Goal: Contribute content: Contribute content

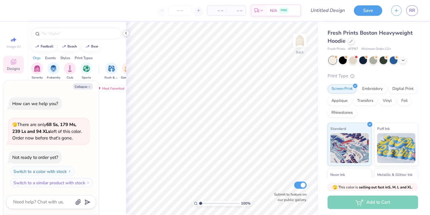
click at [125, 33] on polyline at bounding box center [125, 33] width 1 height 2
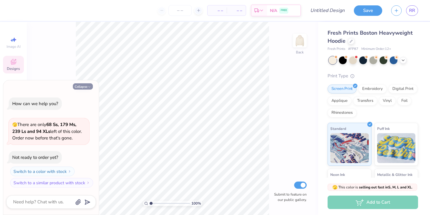
click at [87, 88] on button "Collapse" at bounding box center [83, 86] width 20 height 6
type textarea "x"
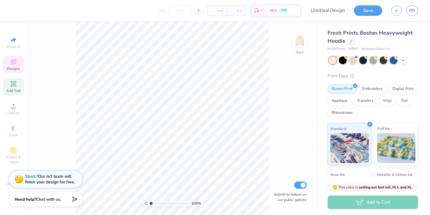
click at [18, 86] on div "Add Text" at bounding box center [13, 87] width 21 height 18
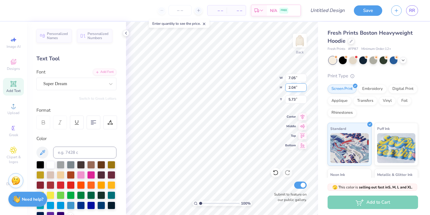
type textarea "1870"
click at [103, 84] on div "Super Dream" at bounding box center [74, 83] width 63 height 9
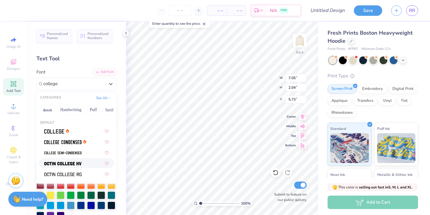
click at [82, 164] on div at bounding box center [76, 163] width 64 height 6
type input "college"
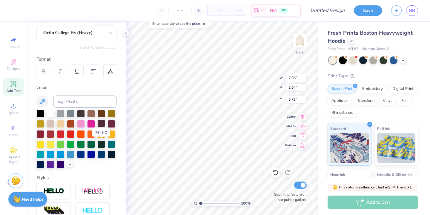
scroll to position [53, 0]
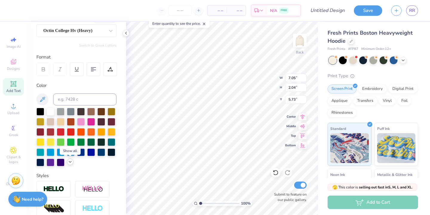
click at [73, 163] on div at bounding box center [70, 162] width 7 height 7
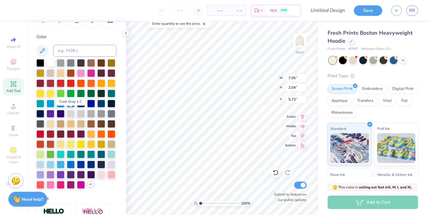
scroll to position [103, 0]
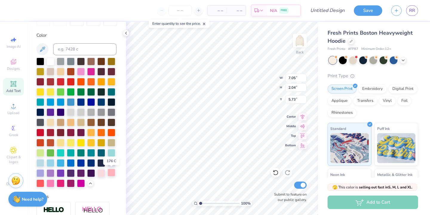
click at [113, 174] on div at bounding box center [111, 173] width 8 height 8
click at [260, 82] on div "100 % Back W 7.05 7.05 " H 2.04 2.04 " Y 5.73 5.73 " Center Middle Top Bottom S…" at bounding box center [222, 118] width 192 height 193
type input "5.41"
type input "9.20"
type input "3.21"
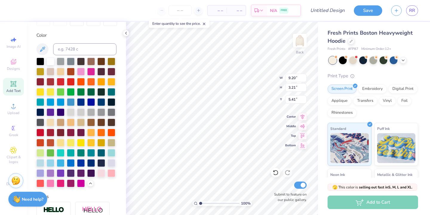
type input "8.44"
click at [297, 43] on img at bounding box center [300, 41] width 24 height 24
click at [128, 34] on icon at bounding box center [126, 33] width 5 height 5
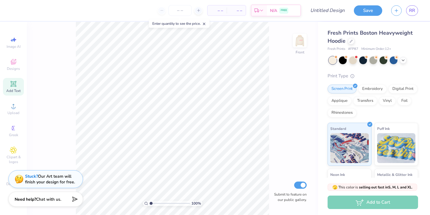
click at [21, 83] on div "Add Text" at bounding box center [13, 87] width 21 height 18
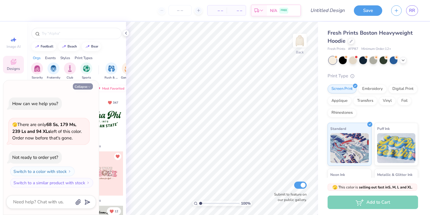
click at [80, 85] on button "Collapse" at bounding box center [83, 86] width 20 height 6
type textarea "x"
click at [82, 87] on button "Collapse" at bounding box center [83, 86] width 20 height 6
type textarea "x"
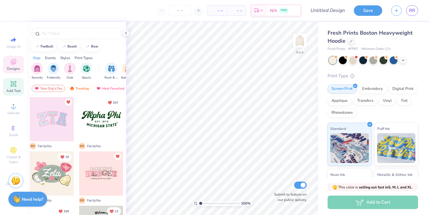
click at [13, 88] on div "Add Text" at bounding box center [13, 87] width 21 height 18
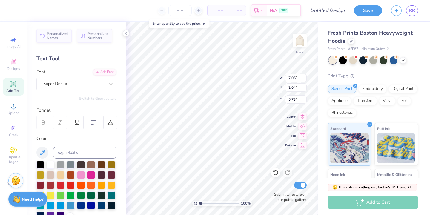
type textarea "1870"
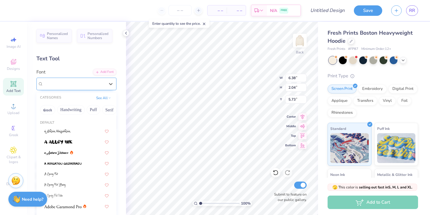
click at [82, 85] on div "Super Dream" at bounding box center [74, 83] width 63 height 9
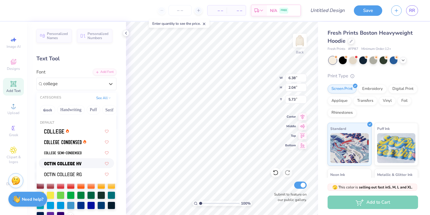
click at [64, 159] on div at bounding box center [76, 163] width 75 height 10
type input "college"
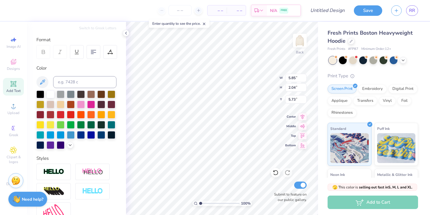
scroll to position [85, 0]
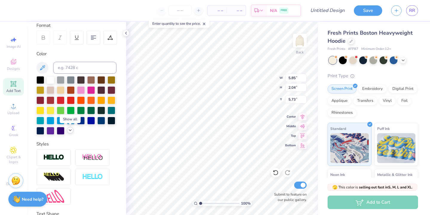
click at [70, 130] on polyline at bounding box center [70, 130] width 2 height 1
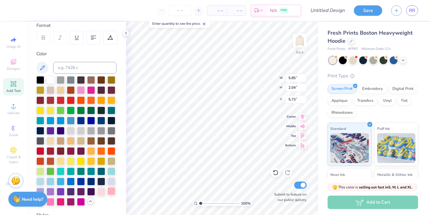
click at [111, 189] on div at bounding box center [111, 191] width 8 height 8
type input "9.83"
type input "3.43"
type input "8.14"
click at [295, 45] on img at bounding box center [300, 41] width 24 height 24
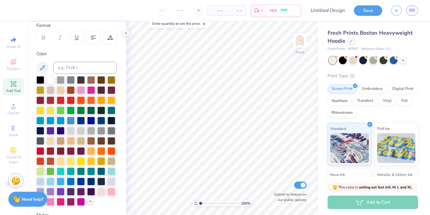
click at [19, 91] on span "Add Text" at bounding box center [13, 90] width 14 height 5
type textarea "KAPPA KAPPA GAMMA"
click at [91, 39] on icon at bounding box center [93, 37] width 5 height 5
click at [45, 36] on icon at bounding box center [43, 37] width 5 height 5
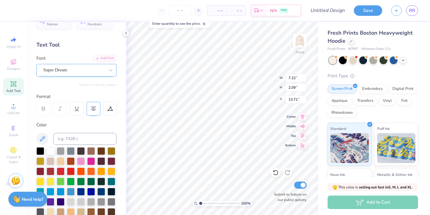
scroll to position [11, 0]
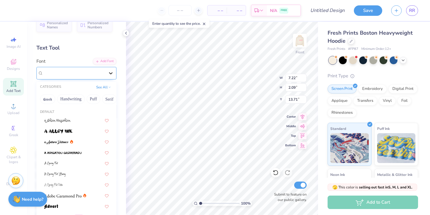
click at [109, 74] on icon at bounding box center [111, 73] width 6 height 6
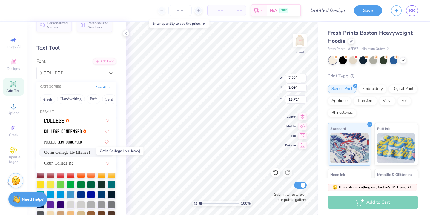
click at [66, 152] on span "Octin College Hv (Heavy)" at bounding box center [67, 152] width 46 height 6
type input "COLLEGE"
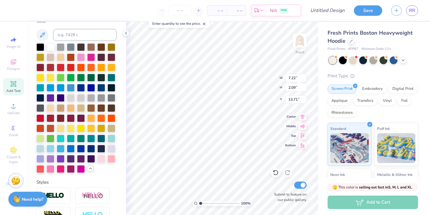
scroll to position [118, 0]
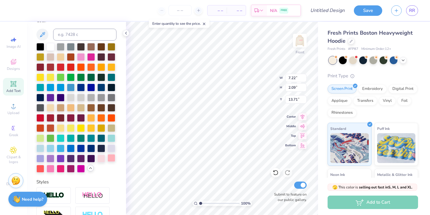
click at [112, 160] on div at bounding box center [111, 158] width 8 height 8
type input "12.58"
type input "12.90"
type input "7.70"
type input "14.38"
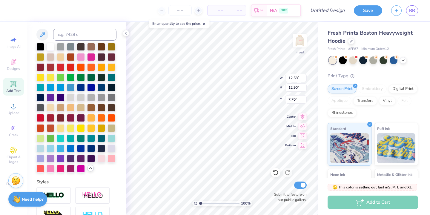
type input "14.73"
type input "7.38"
click at [267, 80] on div "100 % Front W 14.38 H 14.73 Y 7.38 Center Middle Top Bottom Submit to feature o…" at bounding box center [222, 118] width 192 height 193
type input "13.59"
type input "13.92"
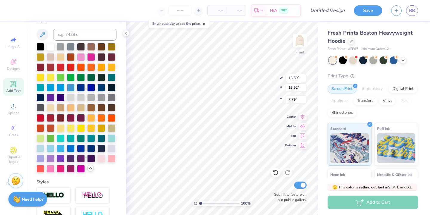
type input "7.79"
click at [16, 84] on icon at bounding box center [13, 83] width 7 height 7
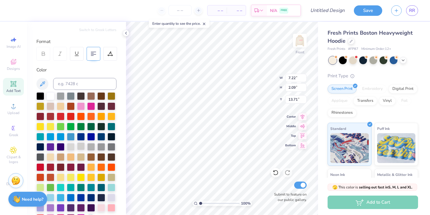
scroll to position [68, 0]
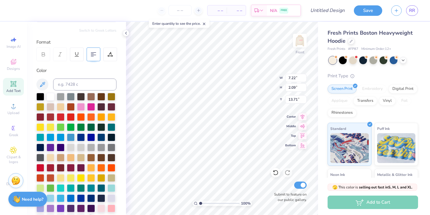
type textarea "kappa kappa gamma"
click at [93, 55] on 380 at bounding box center [93, 55] width 5 height 0
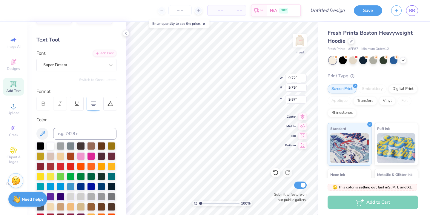
scroll to position [18, 0]
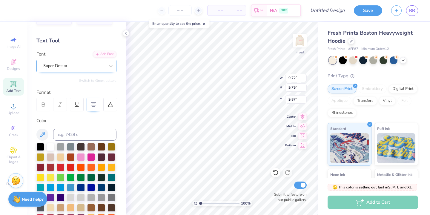
click at [80, 62] on div "Super Dream" at bounding box center [74, 65] width 63 height 9
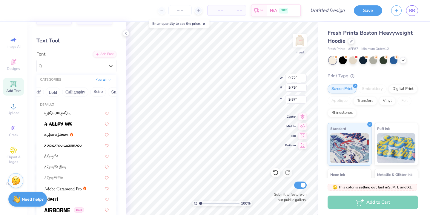
scroll to position [0, 76]
click at [73, 91] on button "Calligraphy" at bounding box center [72, 92] width 26 height 10
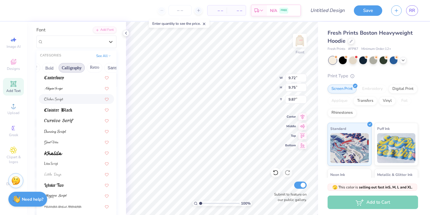
scroll to position [98, 0]
click at [66, 132] on div at bounding box center [76, 130] width 64 height 6
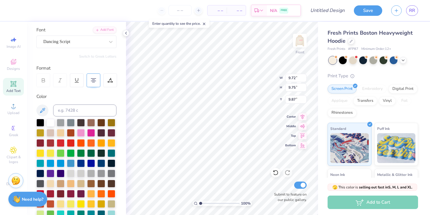
type input "7.77"
type input "10.12"
type input "8.64"
type input "11.03"
type input "14.37"
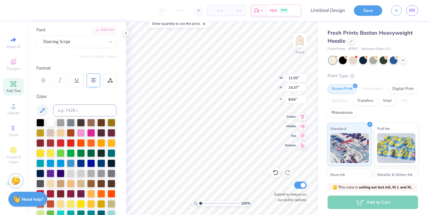
type input "7.57"
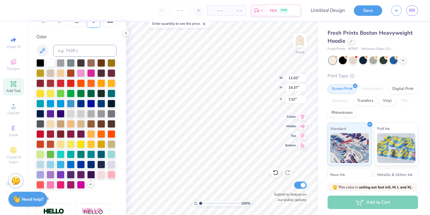
scroll to position [107, 0]
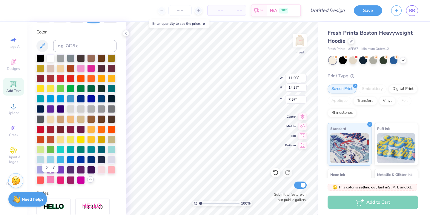
click at [50, 181] on div at bounding box center [51, 180] width 8 height 8
click at [61, 181] on div at bounding box center [61, 180] width 8 height 8
click at [89, 67] on div at bounding box center [91, 68] width 8 height 8
click at [82, 67] on div at bounding box center [81, 68] width 8 height 8
click at [58, 179] on div at bounding box center [61, 180] width 8 height 8
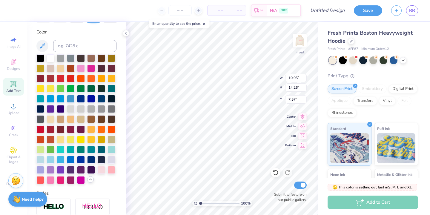
type input "10.95"
type input "14.26"
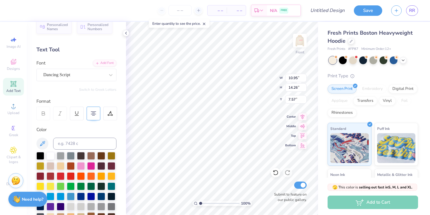
scroll to position [8, 0]
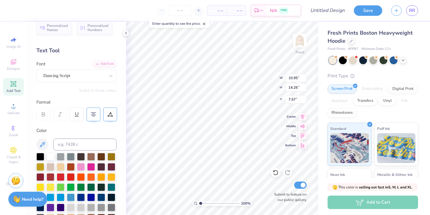
click at [111, 113] on icon at bounding box center [109, 114] width 5 height 5
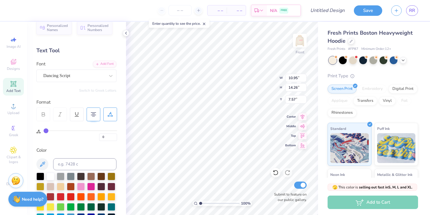
type input "1"
type input "2"
type input "3"
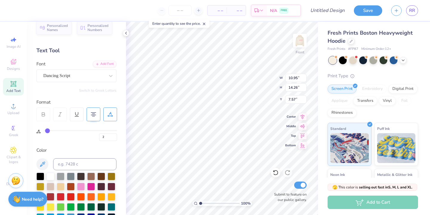
type input "3"
type input "4"
type input "5"
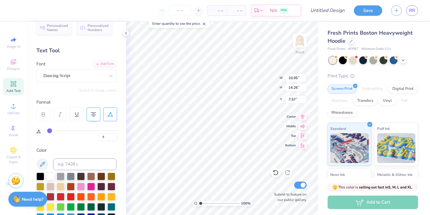
type input "6"
type input "7"
type input "8"
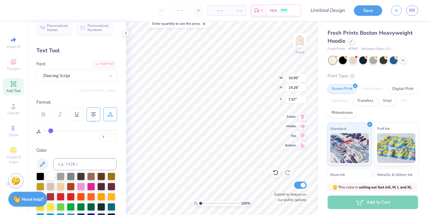
type input "8"
type input "9"
type input "10"
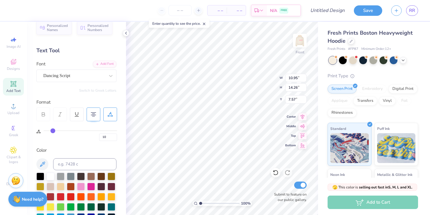
type input "11"
type input "12"
type input "13"
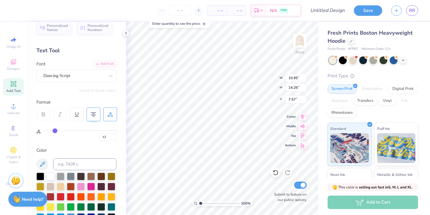
type input "13"
type input "14"
type input "15"
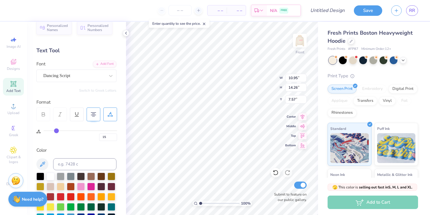
type input "16"
type input "17"
type input "18"
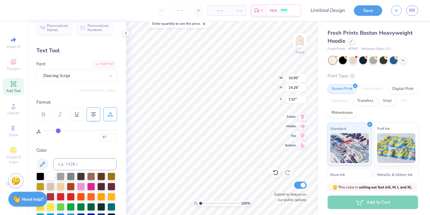
type input "18"
type input "19"
type input "20"
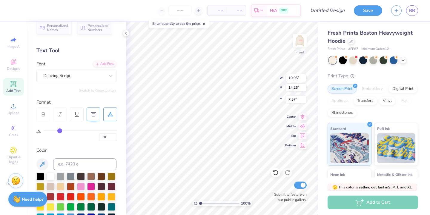
type input "21"
drag, startPoint x: 45, startPoint y: 130, endPoint x: 60, endPoint y: 130, distance: 14.9
type input "21"
click at [60, 130] on input "range" at bounding box center [80, 130] width 73 height 1
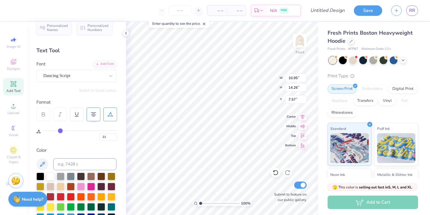
type input "14.48"
type input "22"
type input "24"
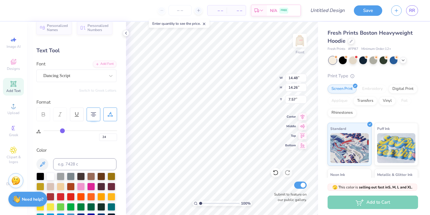
type input "28"
type input "34"
type input "40"
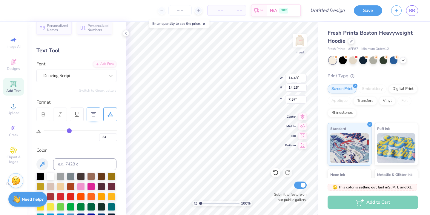
type input "40"
type input "46"
type input "51"
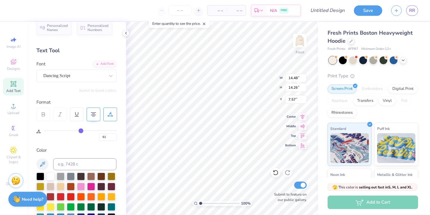
type input "53"
type input "54"
type input "55"
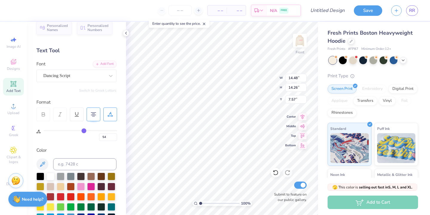
type input "55"
drag, startPoint x: 60, startPoint y: 130, endPoint x: 84, endPoint y: 130, distance: 23.3
type input "55"
click at [84, 130] on input "range" at bounding box center [80, 130] width 73 height 1
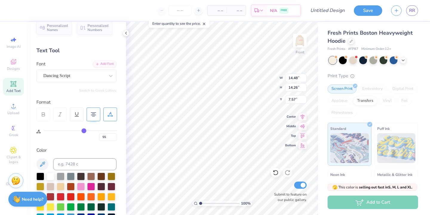
type input "18.36"
type input "12.96"
type input "8.22"
type input "36"
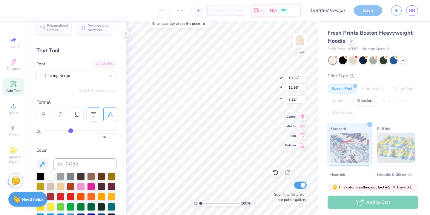
type input "36"
click at [71, 130] on input "range" at bounding box center [80, 130] width 73 height 1
type input "15.46"
type input "26"
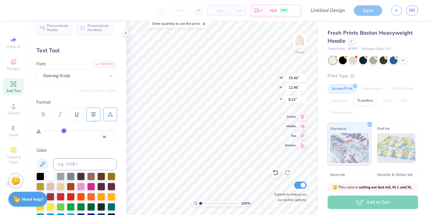
type input "26"
click at [63, 130] on input "range" at bounding box center [80, 130] width 73 height 1
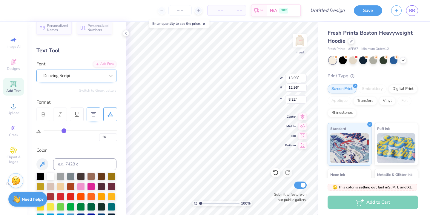
click at [103, 78] on div "Dancing Script" at bounding box center [74, 75] width 63 height 9
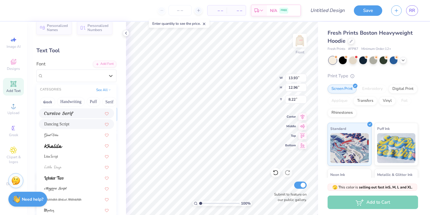
scroll to position [140, 0]
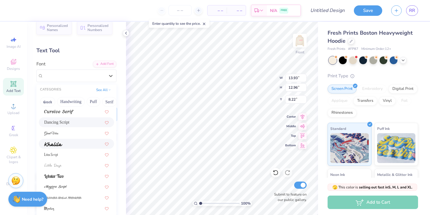
click at [72, 147] on div at bounding box center [76, 144] width 75 height 10
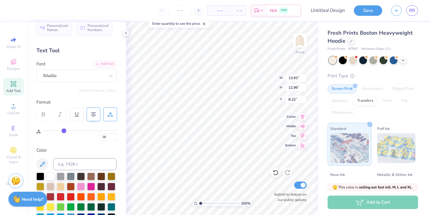
type input "16.56"
type input "13.17"
type input "8.11"
type input "8"
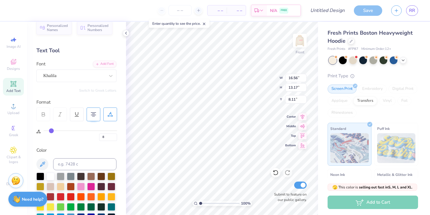
type input "8"
click at [51, 130] on input "range" at bounding box center [80, 130] width 73 height 1
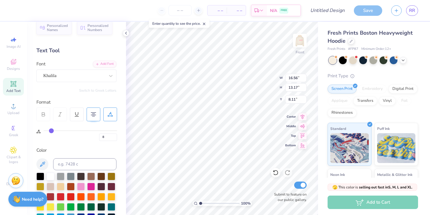
type input "13.81"
click at [47, 130] on div "8" at bounding box center [80, 134] width 73 height 14
type input "0"
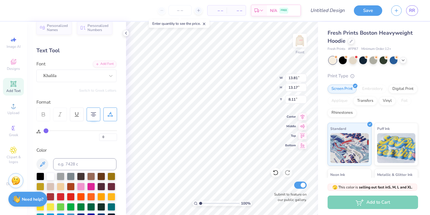
click at [44, 130] on input "range" at bounding box center [80, 130] width 73 height 1
type input "12.59"
type input "11"
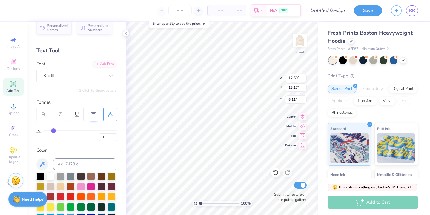
click at [53, 130] on input "range" at bounding box center [80, 130] width 73 height 1
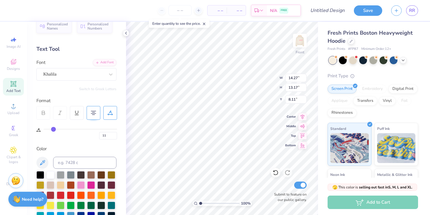
scroll to position [0, 0]
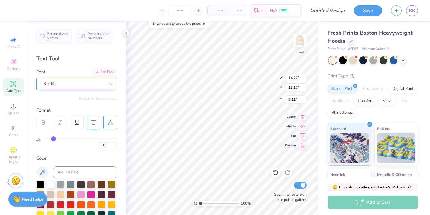
click at [103, 86] on div "Khalila" at bounding box center [74, 83] width 63 height 9
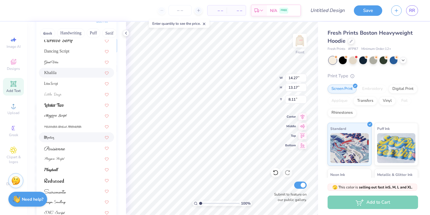
scroll to position [75, 0]
click at [80, 173] on div at bounding box center [76, 171] width 64 height 6
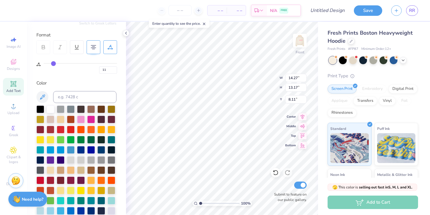
type input "12.50"
type input "12.91"
click at [93, 49] on icon at bounding box center [93, 46] width 5 height 5
click at [96, 48] on div at bounding box center [94, 47] width 14 height 14
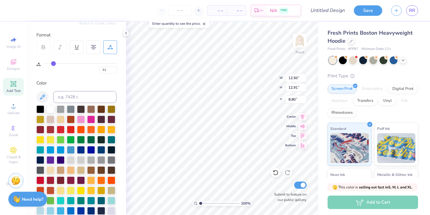
type input "7.79"
type input "13.77"
type input "14.23"
type input "9"
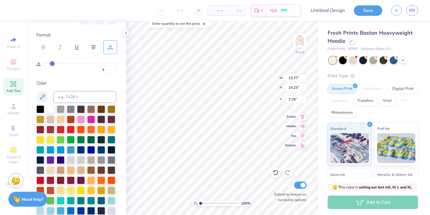
type input "8"
type input "5"
type input "2"
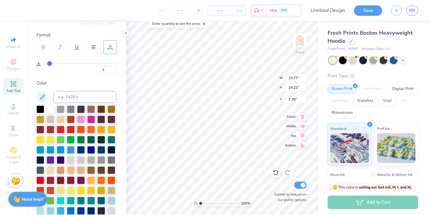
type input "2"
type input "0"
drag, startPoint x: 53, startPoint y: 62, endPoint x: 28, endPoint y: 60, distance: 24.3
type input "0"
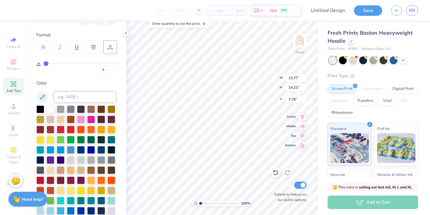
click at [44, 63] on input "range" at bounding box center [80, 63] width 73 height 1
type input "11.92"
type input "8.11"
type input "12.80"
type input "15.28"
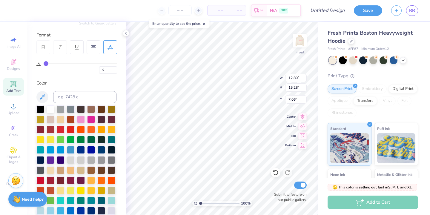
type input "7.11"
type input "7.48"
click at [260, 77] on div "100 % Front W 12.80 H 15.28 Y 7.48 Center Middle Top Bottom Submit to feature o…" at bounding box center [222, 118] width 192 height 193
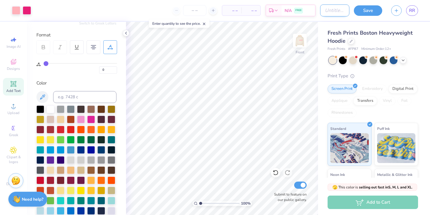
click at [322, 12] on input "Design Title" at bounding box center [334, 10] width 29 height 12
type input "cream pink"
click at [367, 12] on button "Save" at bounding box center [368, 9] width 28 height 10
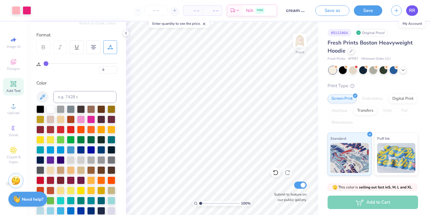
click at [412, 13] on span "RR" at bounding box center [412, 10] width 6 height 7
